Goal: Task Accomplishment & Management: Complete application form

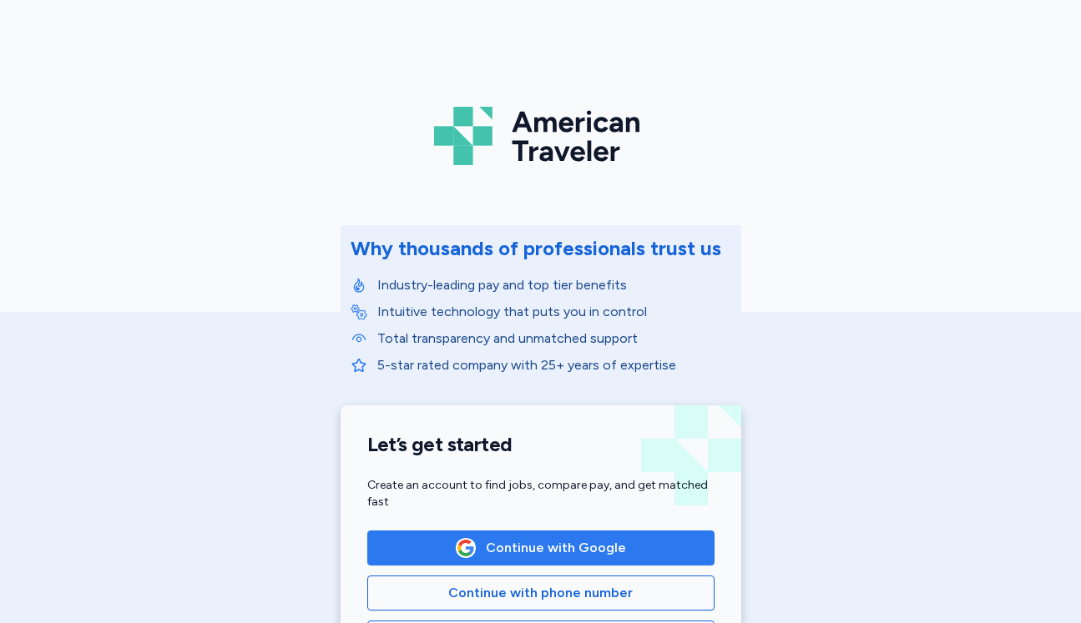
click at [484, 546] on span "Continue with Google" at bounding box center [541, 548] width 170 height 20
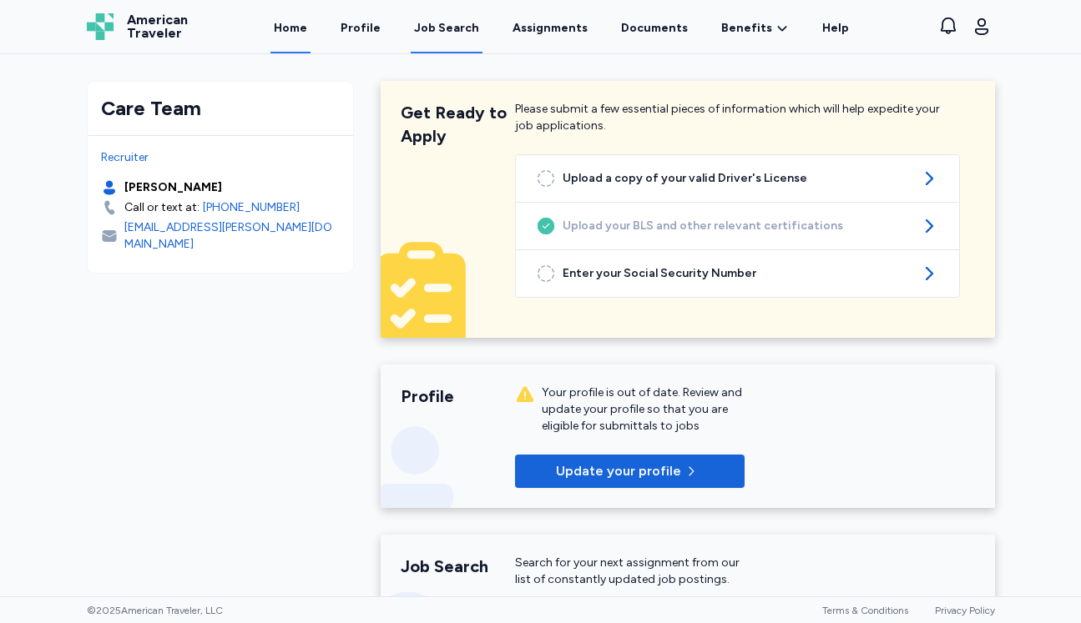
click at [477, 28] on div "Job Search" at bounding box center [446, 28] width 65 height 17
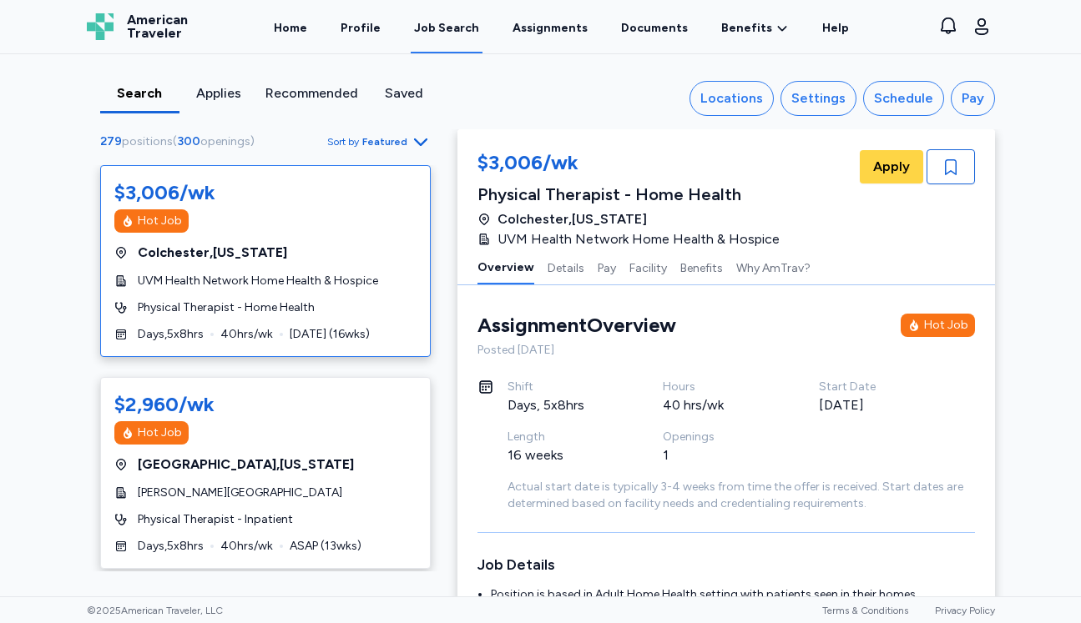
click at [387, 139] on span "Featured" at bounding box center [384, 141] width 45 height 13
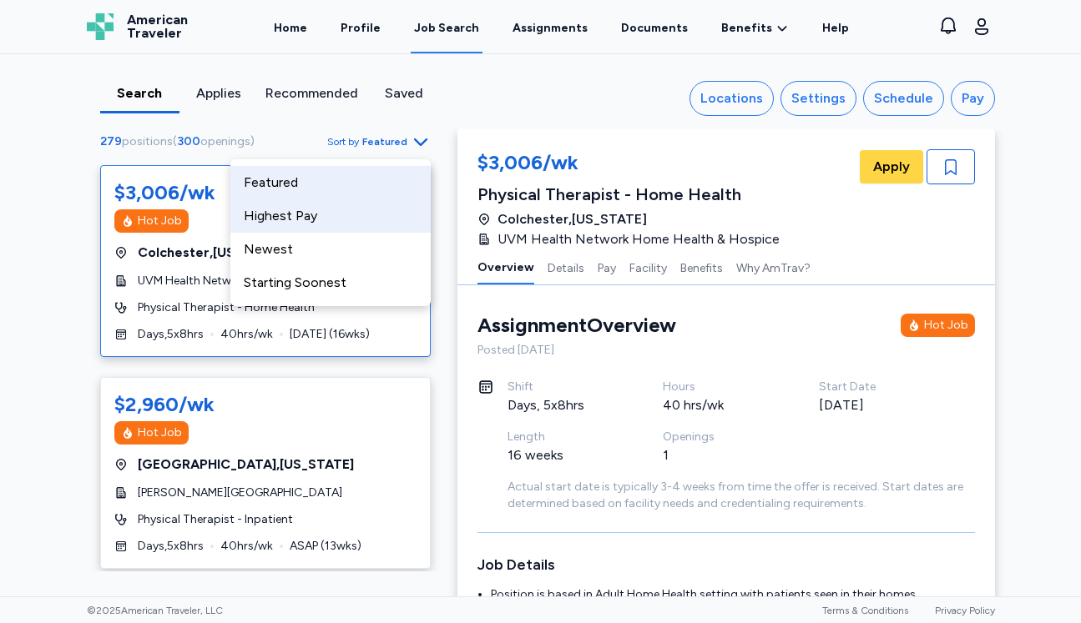
click at [310, 214] on div "Highest Pay" at bounding box center [330, 215] width 200 height 33
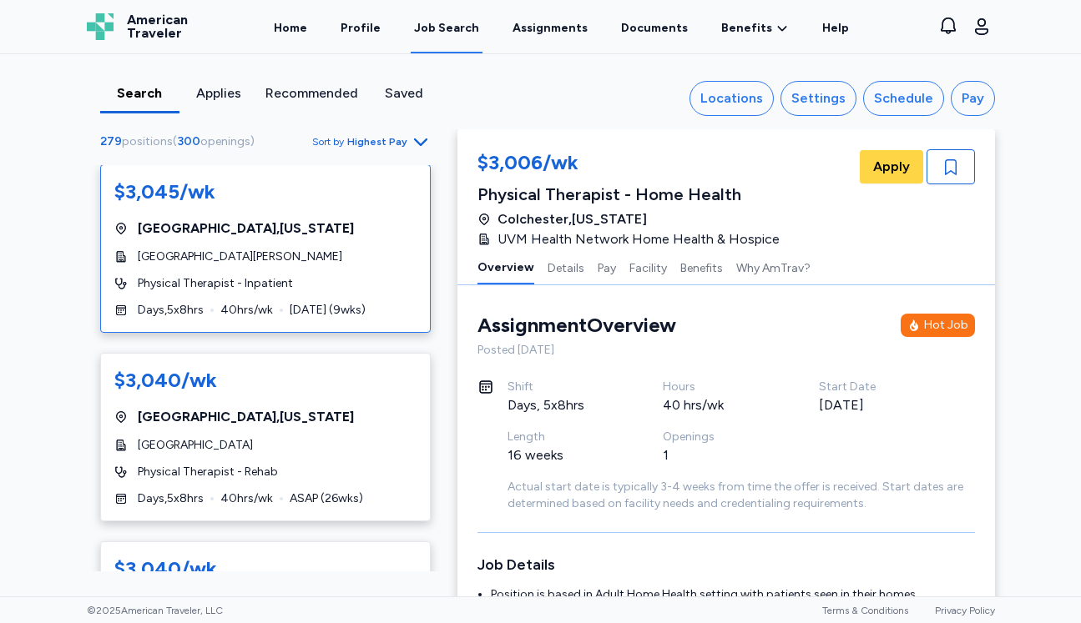
scroll to position [1360, 0]
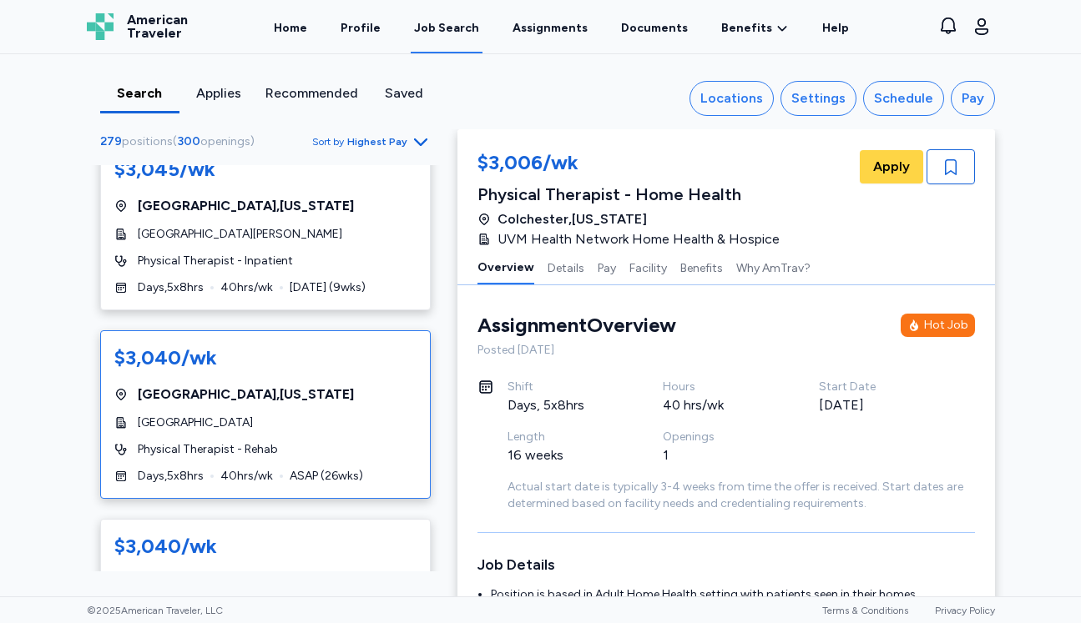
click at [356, 392] on div "$3,040/wk [GEOGRAPHIC_DATA] , [US_STATE][GEOGRAPHIC_DATA] Physical Therapist - …" at bounding box center [265, 414] width 330 height 169
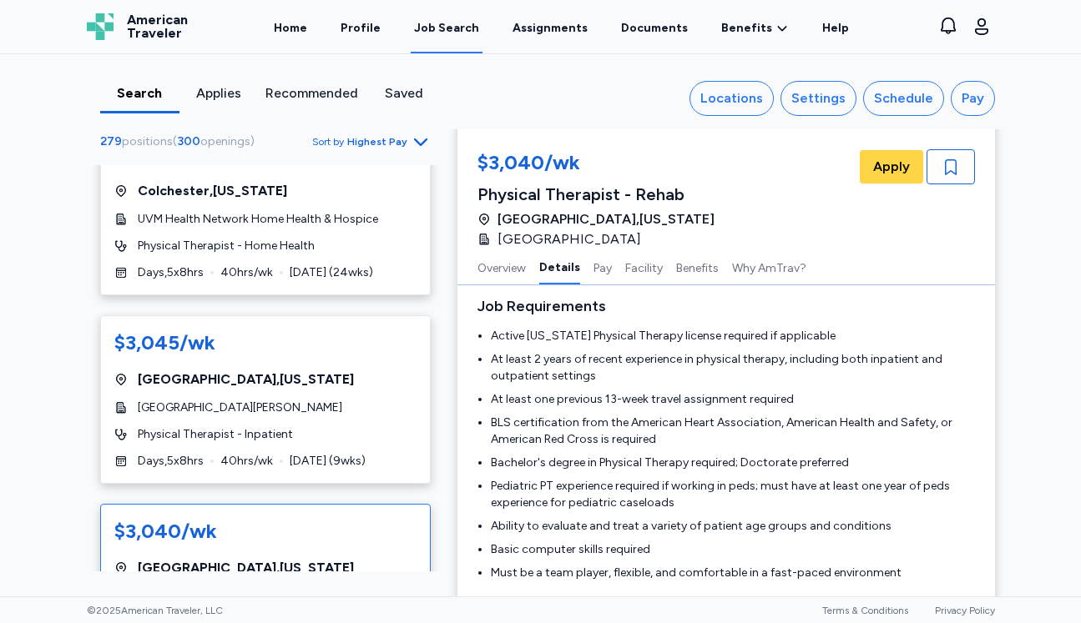
scroll to position [1183, 0]
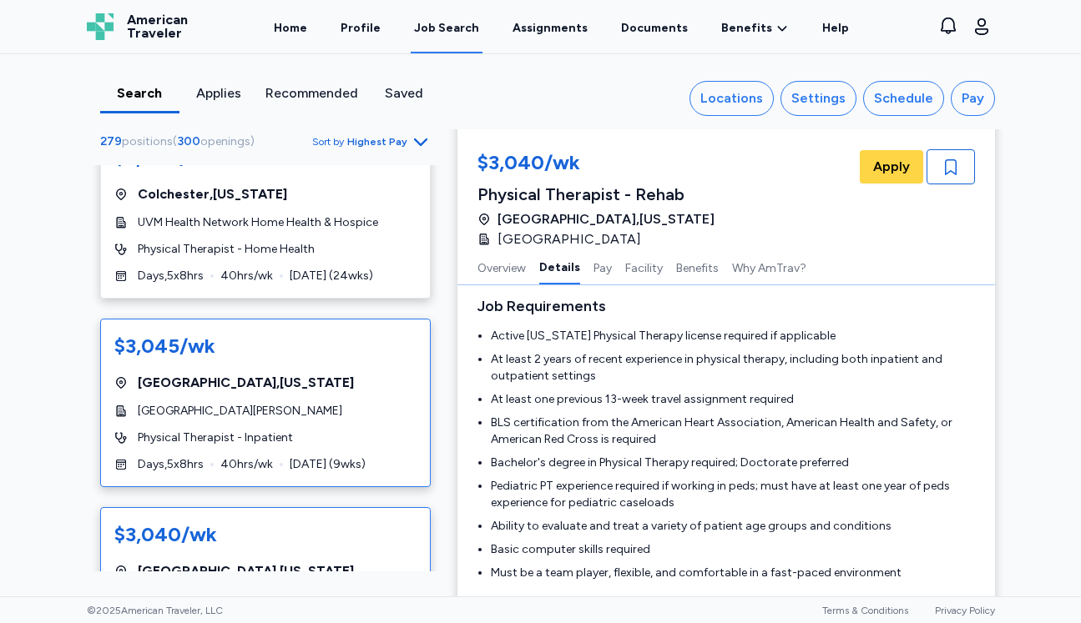
click at [366, 373] on div "[GEOGRAPHIC_DATA] , [US_STATE]" at bounding box center [265, 383] width 302 height 20
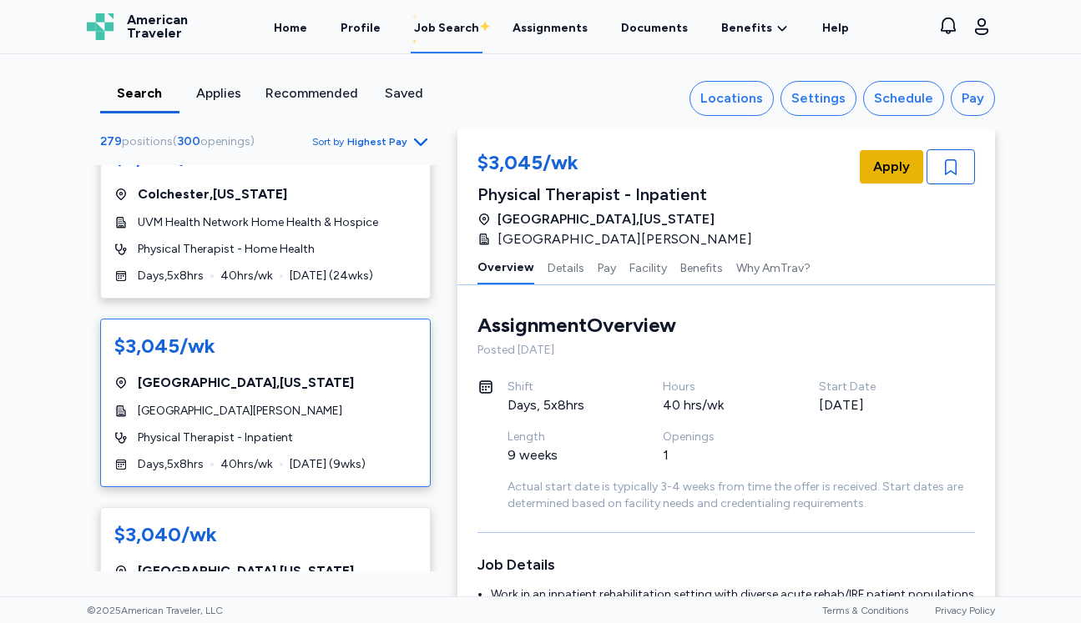
click at [871, 177] on button "Apply" at bounding box center [891, 166] width 63 height 33
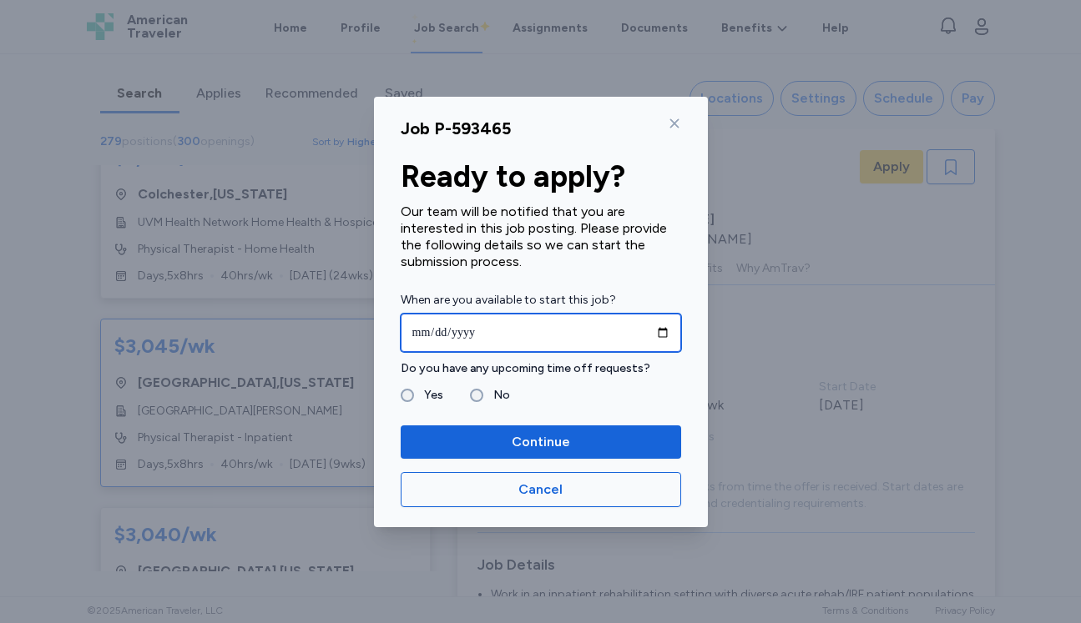
click at [480, 341] on input "date" at bounding box center [541, 333] width 280 height 38
click at [664, 331] on input "date" at bounding box center [541, 333] width 280 height 38
type input "**********"
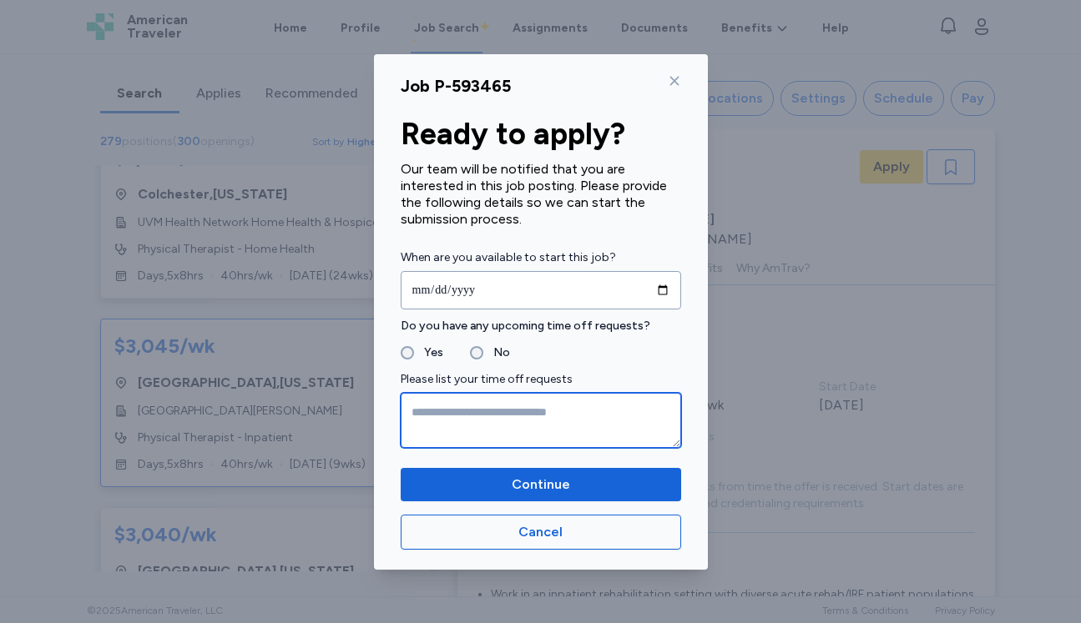
click at [433, 411] on textarea at bounding box center [541, 420] width 280 height 55
type textarea "**********"
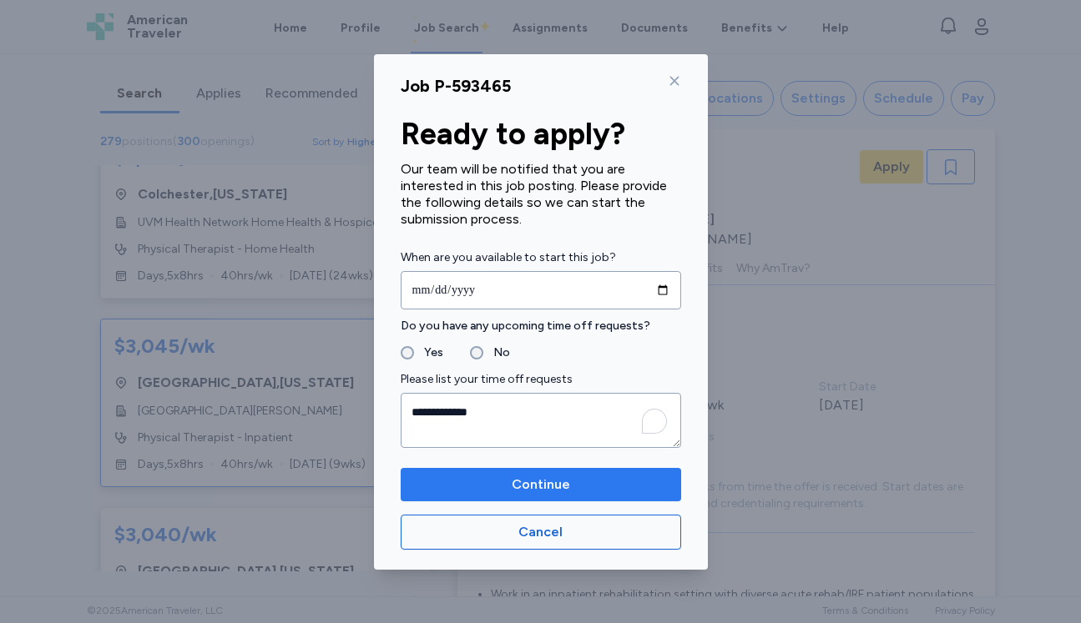
click at [454, 492] on span "Continue" at bounding box center [541, 485] width 254 height 20
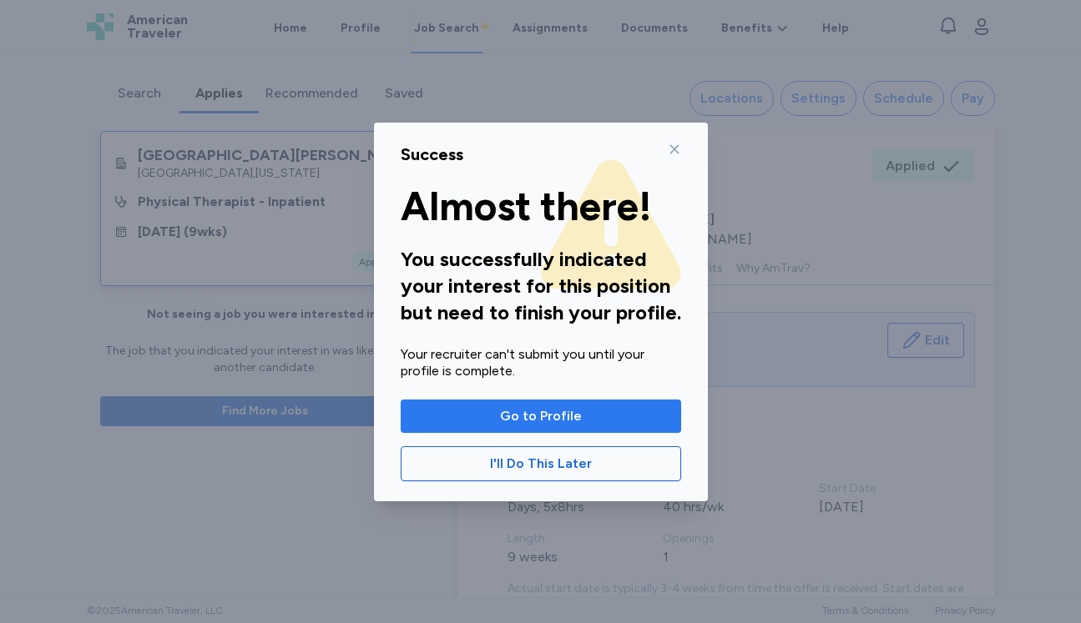
click at [493, 421] on span "Go to Profile" at bounding box center [541, 416] width 254 height 20
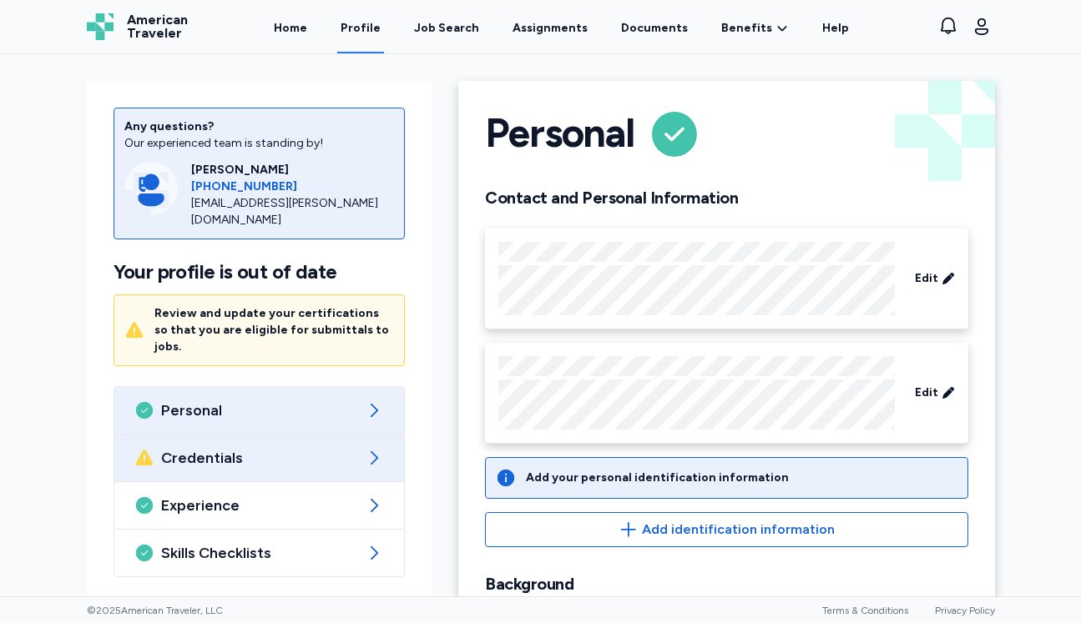
click at [284, 448] on span "Credentials" at bounding box center [259, 458] width 197 height 20
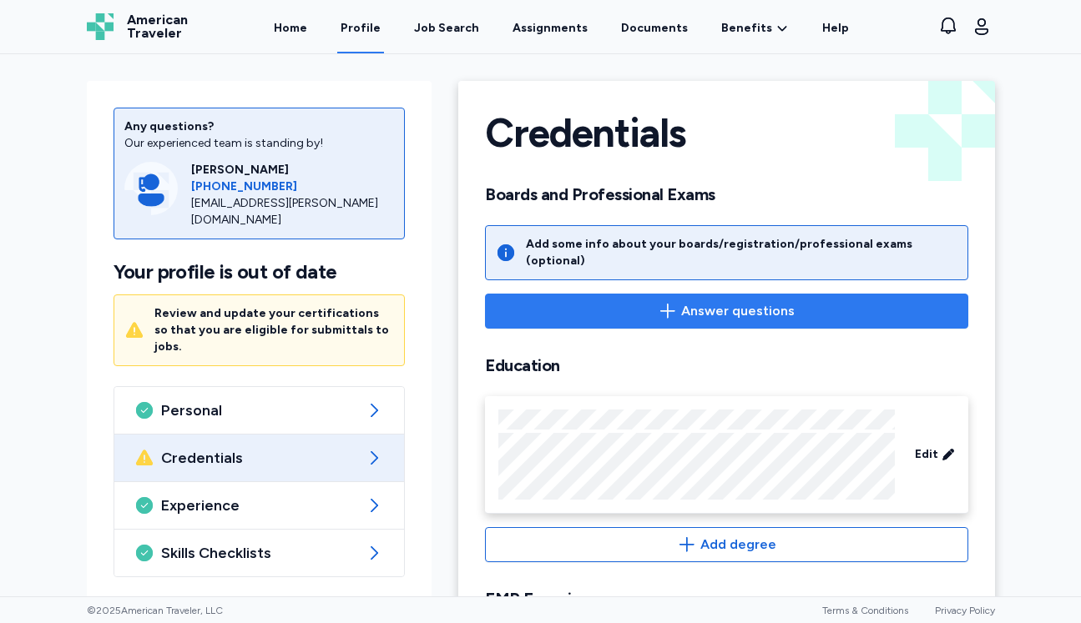
click at [623, 302] on span "Answer questions" at bounding box center [726, 311] width 454 height 20
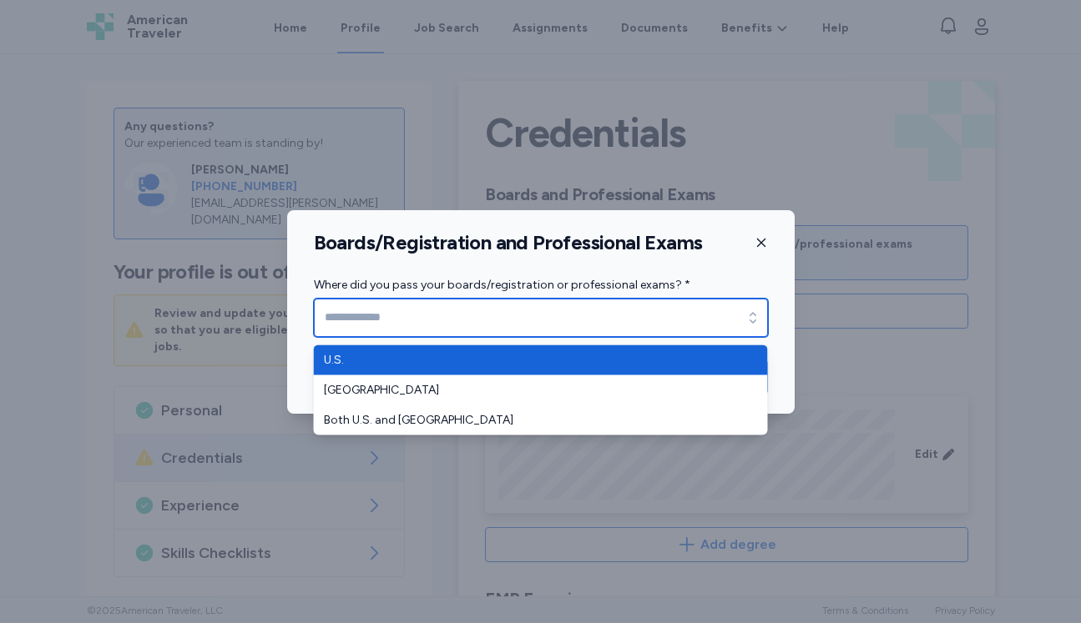
click at [658, 319] on input "Where did you pass your boards/registration or professional exams? *" at bounding box center [541, 318] width 454 height 38
type input "****"
